Goal: Navigation & Orientation: Find specific page/section

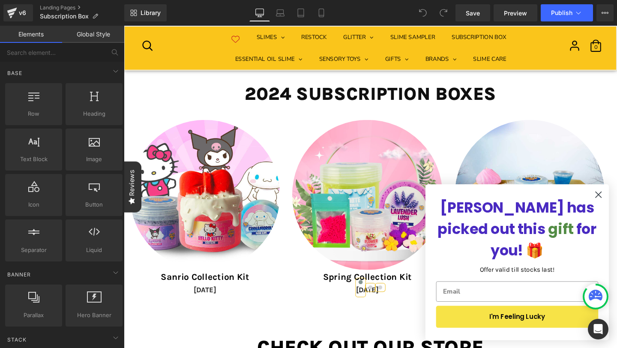
scroll to position [1804, 0]
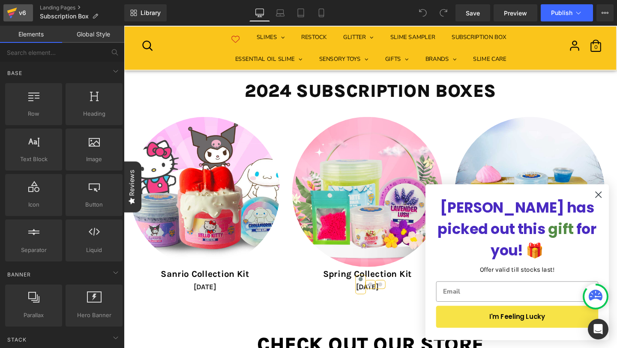
click at [10, 18] on icon at bounding box center [12, 12] width 10 height 21
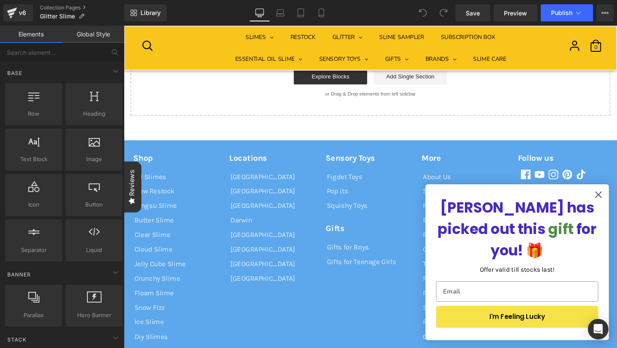
scroll to position [2714, 0]
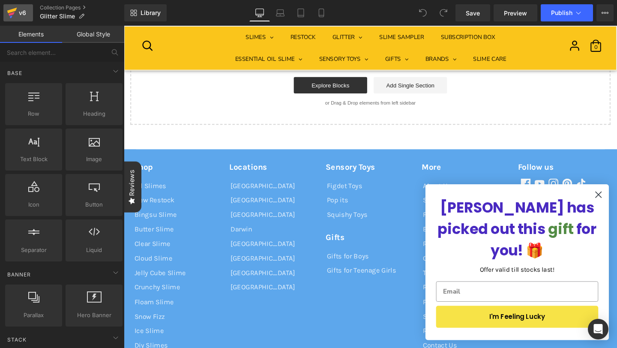
click at [6, 14] on link "v6" at bounding box center [18, 12] width 30 height 17
click at [9, 15] on icon at bounding box center [12, 14] width 6 height 4
